Goal: Transaction & Acquisition: Purchase product/service

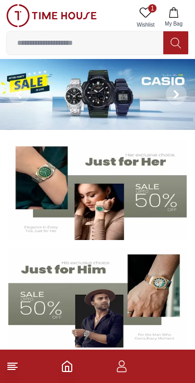
click at [179, 45] on icon at bounding box center [176, 43] width 10 height 12
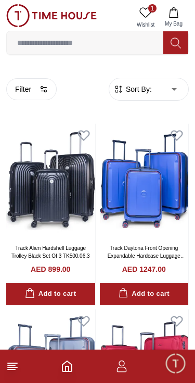
click at [120, 46] on input at bounding box center [85, 42] width 157 height 21
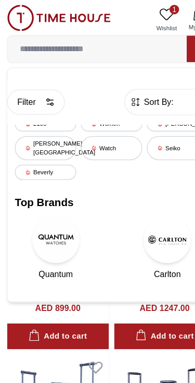
click at [39, 94] on button "Filter" at bounding box center [31, 89] width 51 height 22
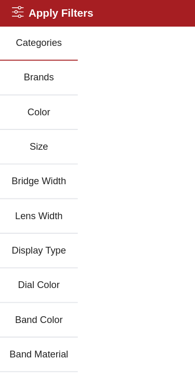
click at [16, 7] on icon at bounding box center [15, 10] width 10 height 10
click at [16, 6] on icon at bounding box center [15, 10] width 10 height 10
click at [157, 119] on div "Categories Brands Color Size Bridge Width Lens Width Display Type Dial Color Ba…" at bounding box center [97, 234] width 195 height 423
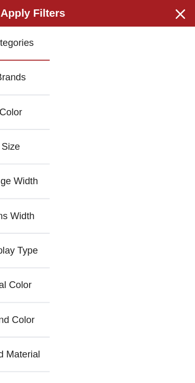
click at [176, 6] on icon "button" at bounding box center [182, 11] width 13 height 13
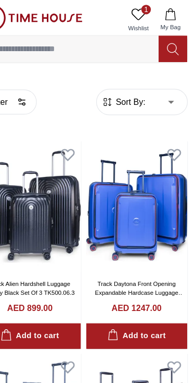
click at [82, 41] on input at bounding box center [85, 42] width 157 height 21
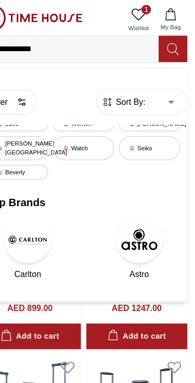
type input "**********"
click at [171, 43] on icon at bounding box center [176, 43] width 10 height 12
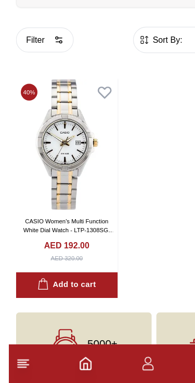
scroll to position [6, 0]
